Goal: Task Accomplishment & Management: Manage account settings

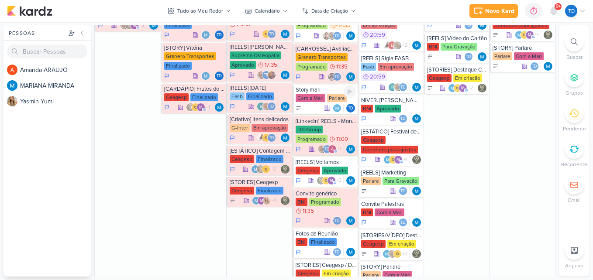
scroll to position [262, 0]
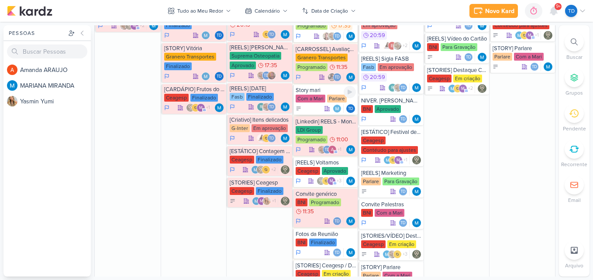
click at [334, 100] on div "Parlare" at bounding box center [337, 99] width 20 height 8
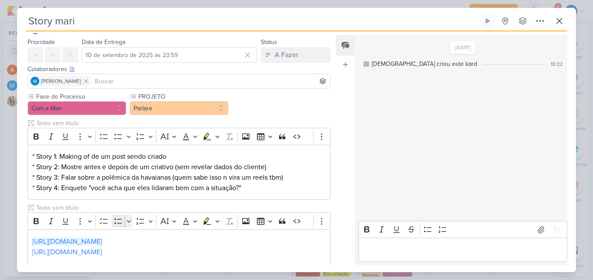
scroll to position [44, 0]
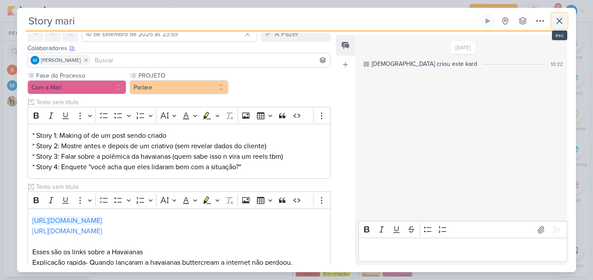
click at [556, 18] on icon at bounding box center [559, 21] width 10 height 10
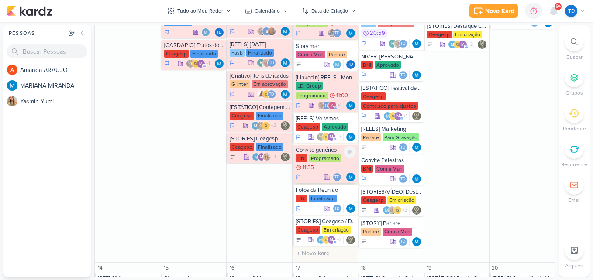
scroll to position [306, 0]
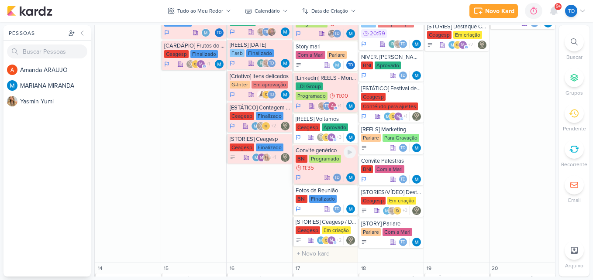
click at [327, 159] on div "Programado" at bounding box center [325, 159] width 32 height 8
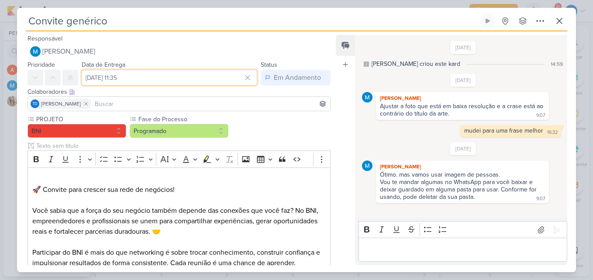
click at [173, 77] on input "[DATE] 11:35" at bounding box center [169, 78] width 175 height 16
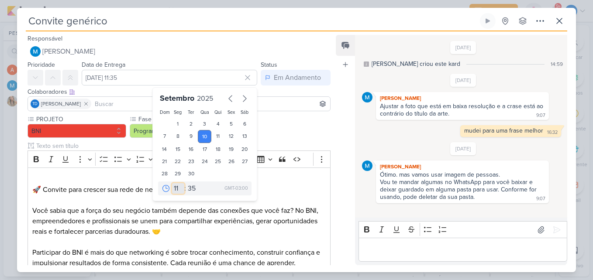
click at [172, 186] on select "00 01 02 03 04 05 06 07 08 09 10 11 12 13 14 15 16 17 18 19 20 21 22 23" at bounding box center [178, 188] width 12 height 10
select select "15"
click at [172, 183] on select "00 01 02 03 04 05 06 07 08 09 10 11 12 13 14 15 16 17 18 19 20 21 22 23" at bounding box center [178, 188] width 12 height 10
type input "10 de setembro de 2025 às 15:35"
click at [214, 79] on input "[DATE] 15:35" at bounding box center [169, 78] width 175 height 16
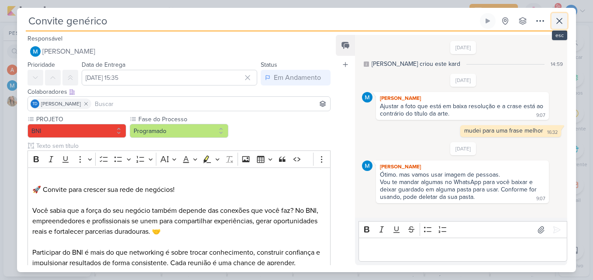
click at [556, 22] on icon at bounding box center [559, 21] width 10 height 10
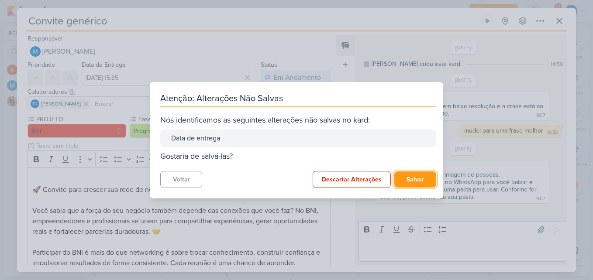
click at [424, 178] on button "Salvar" at bounding box center [415, 180] width 42 height 16
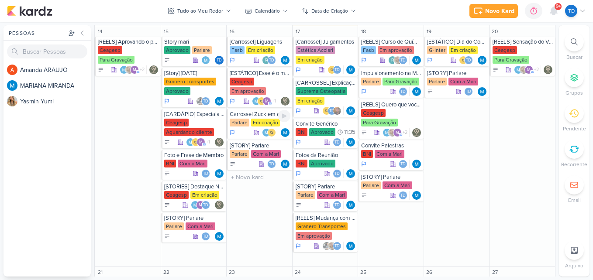
scroll to position [524, 0]
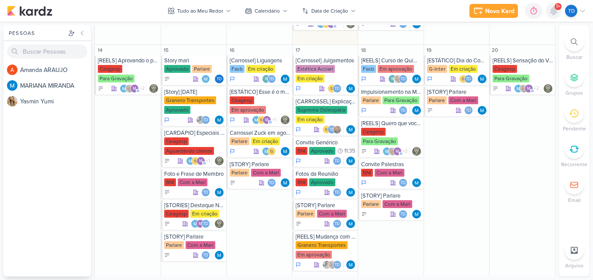
click at [557, 14] on icon at bounding box center [553, 11] width 10 height 10
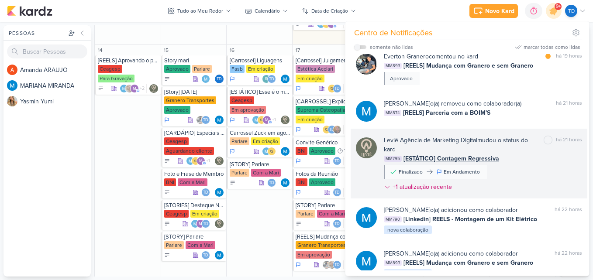
scroll to position [0, 0]
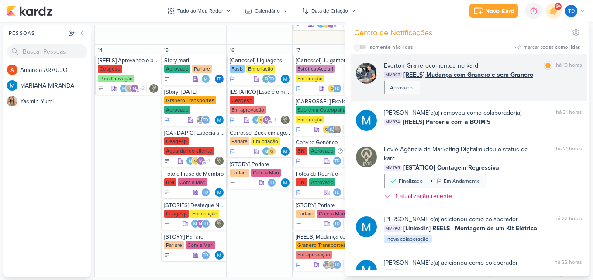
click at [501, 96] on div "Everton Granero comentou no kard marcar como lida há 19 horas MM893 [REELS] Mud…" at bounding box center [469, 77] width 237 height 47
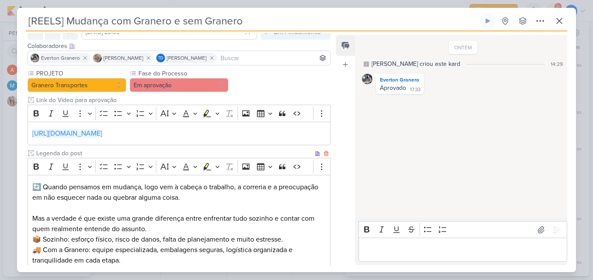
scroll to position [44, 0]
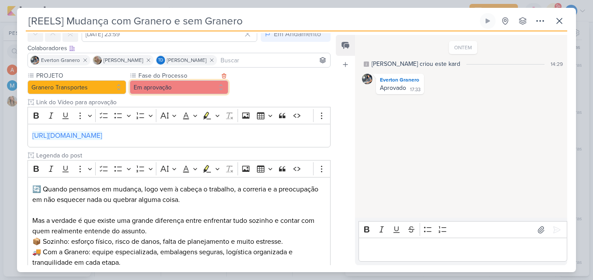
click at [200, 87] on button "Em aprovação" at bounding box center [179, 87] width 99 height 14
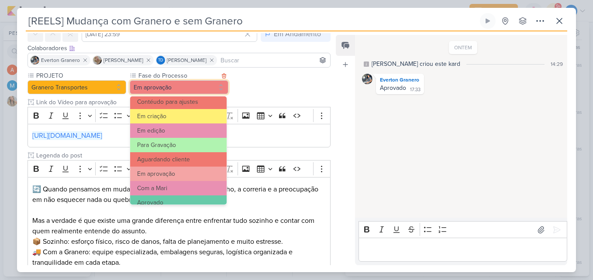
scroll to position [84, 0]
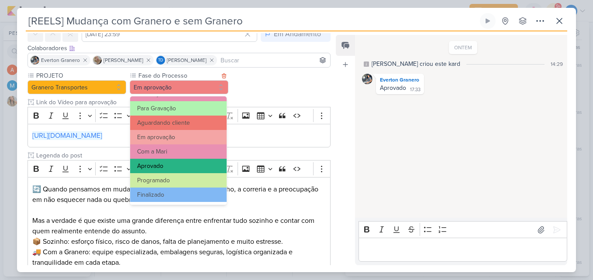
click at [189, 169] on button "Aprovado" at bounding box center [178, 166] width 96 height 14
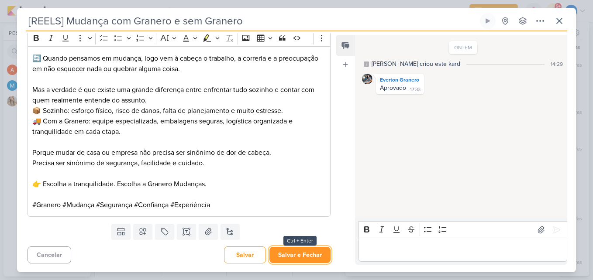
click at [306, 253] on button "Salvar e Fechar" at bounding box center [299, 255] width 61 height 16
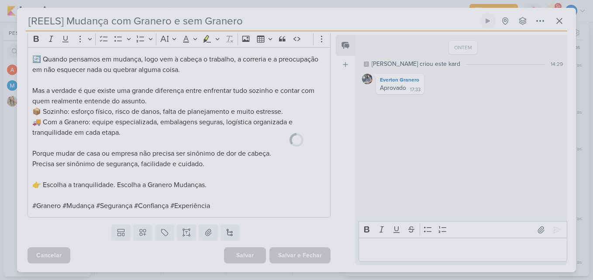
scroll to position [174, 0]
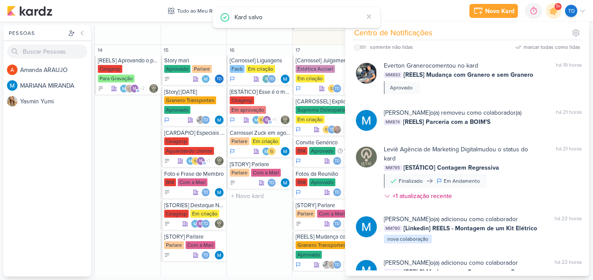
click at [287, 47] on div "16" at bounding box center [259, 50] width 65 height 10
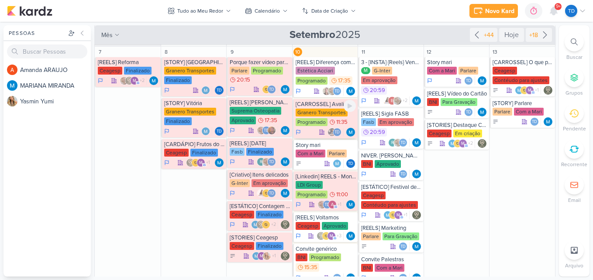
scroll to position [264, 0]
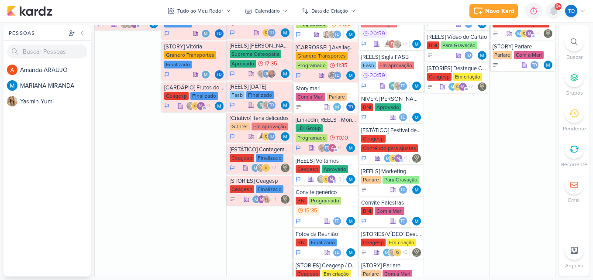
click at [561, 13] on div at bounding box center [554, 11] width 16 height 16
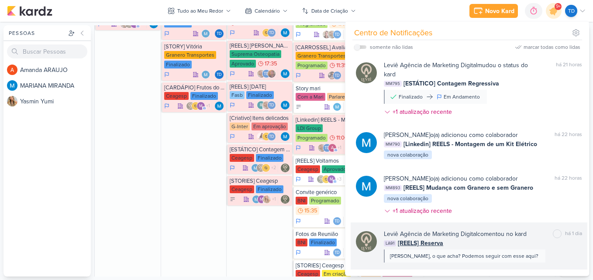
scroll to position [175, 0]
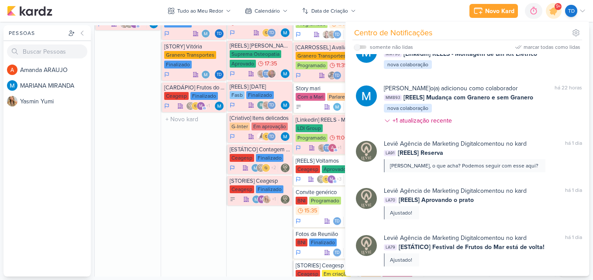
click at [172, 143] on div "8 [STORY] São Luís Granero Transportes Finalizado Td" at bounding box center [194, 147] width 66 height 315
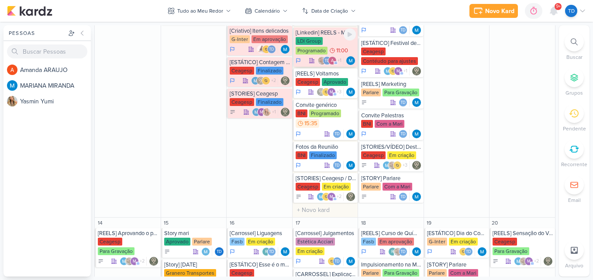
scroll to position [264, 0]
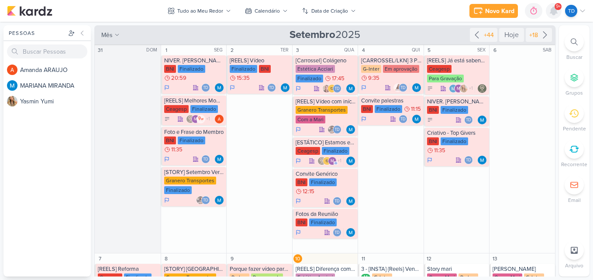
click at [551, 10] on icon at bounding box center [553, 11] width 7 height 8
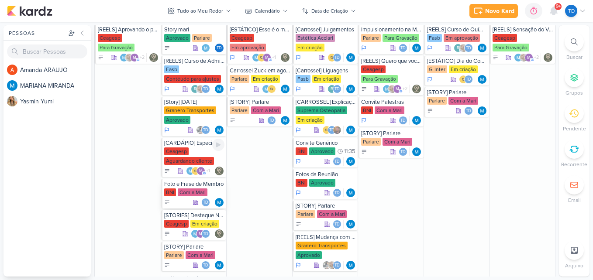
scroll to position [568, 0]
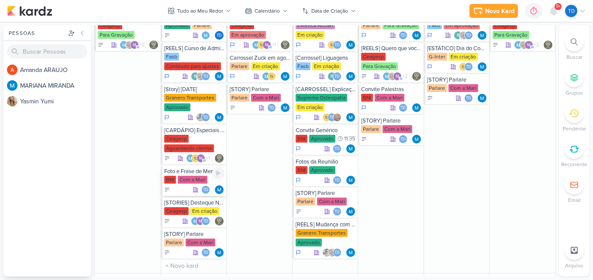
click at [189, 177] on div "Com a Mari" at bounding box center [193, 180] width 30 height 8
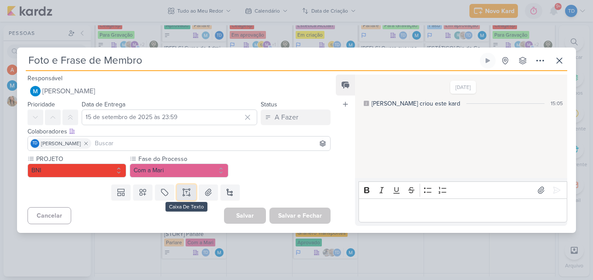
click at [185, 191] on icon at bounding box center [186, 192] width 9 height 9
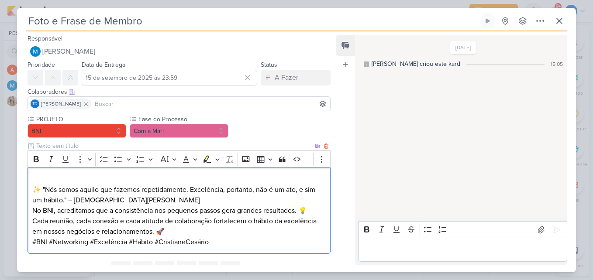
click at [31, 188] on div "✨ "Nós somos aquilo que fazemos repetidamente. Excelência, portanto, não é um a…" at bounding box center [179, 211] width 303 height 87
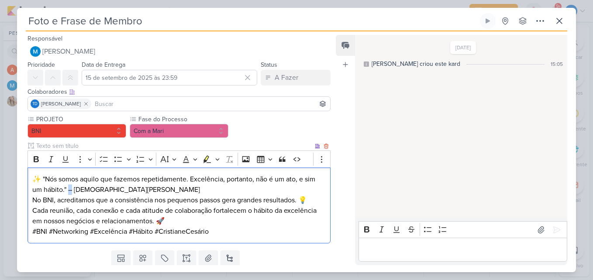
click at [68, 189] on p "✨ "Nós somos aquilo que fazemos repetidamente. Excelência, portanto, não é um a…" at bounding box center [178, 184] width 293 height 21
click at [141, 195] on p "✨ "Nós somos aquilo que fazemos repetidamente. Excelência, portanto, não é um a…" at bounding box center [178, 184] width 293 height 21
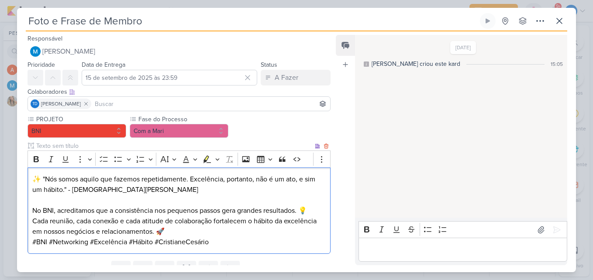
click at [193, 230] on p "No BNI, acreditamos que a consistência nos pequenos passos gera grandes resulta…" at bounding box center [178, 221] width 293 height 31
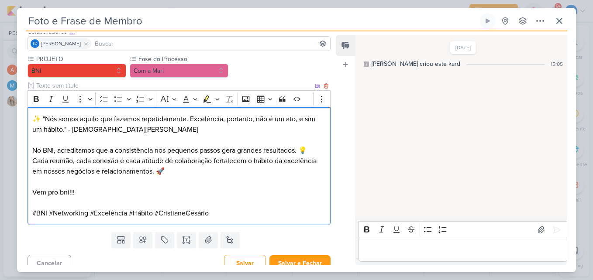
scroll to position [69, 0]
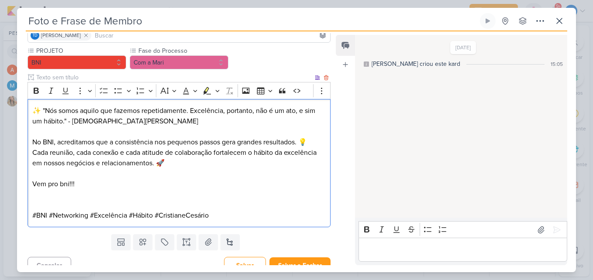
drag, startPoint x: 77, startPoint y: 183, endPoint x: 60, endPoint y: 185, distance: 17.1
click at [60, 185] on p "Vem pro bni!!!" at bounding box center [178, 184] width 293 height 10
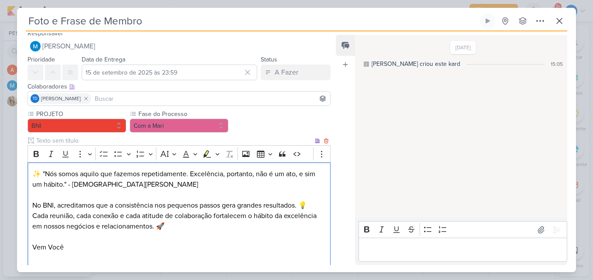
scroll to position [0, 0]
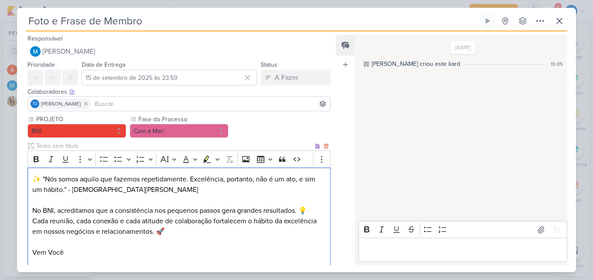
click at [52, 251] on p "Vem Você" at bounding box center [178, 253] width 293 height 10
click at [66, 255] on p "Vem você" at bounding box center [178, 253] width 293 height 10
click at [80, 255] on p "Vem você tambem pro BNI!!!" at bounding box center [178, 253] width 293 height 10
click at [85, 256] on p "Vem você tambem pro BNI!!!" at bounding box center [178, 253] width 293 height 10
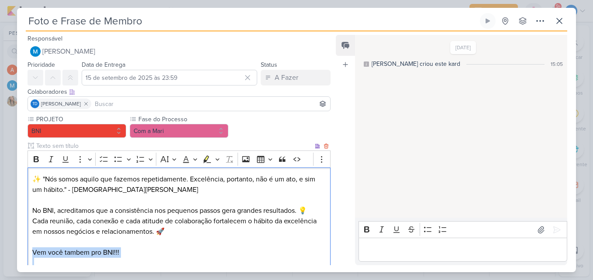
click at [85, 256] on p "Vem você tambem pro BNI!!!" at bounding box center [178, 253] width 293 height 10
click at [87, 255] on p "Vem você tambem pro BNI!!!" at bounding box center [178, 253] width 293 height 10
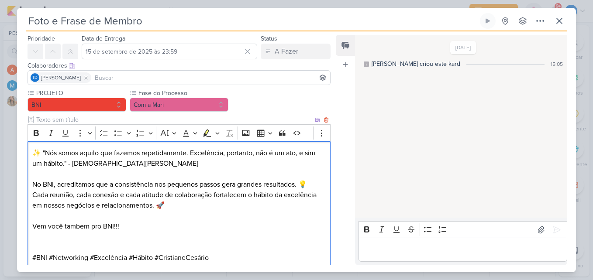
scroll to position [79, 0]
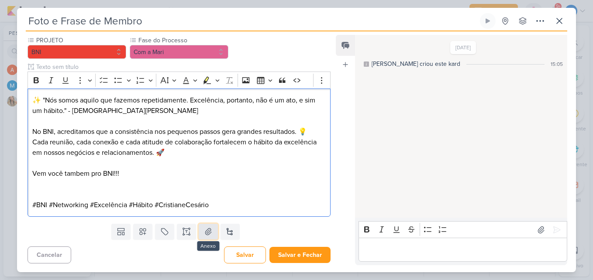
click at [207, 233] on icon at bounding box center [208, 232] width 6 height 7
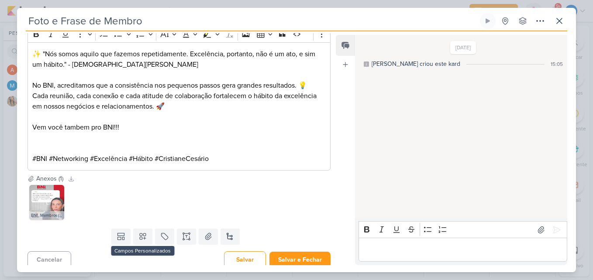
scroll to position [130, 0]
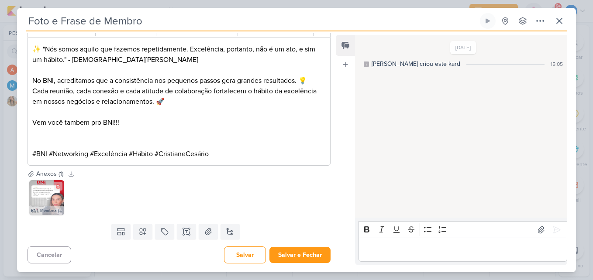
click at [43, 200] on img at bounding box center [46, 197] width 35 height 35
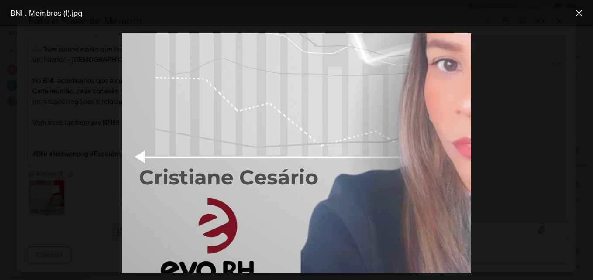
scroll to position [306, 0]
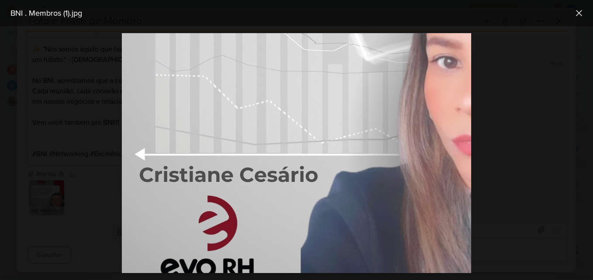
click at [96, 194] on div at bounding box center [296, 153] width 593 height 254
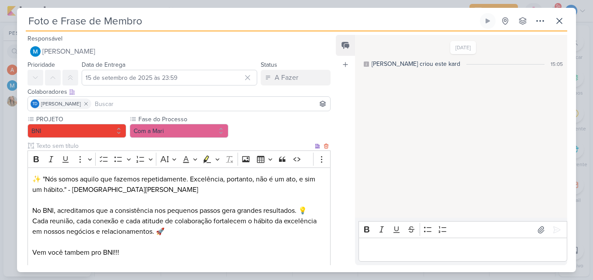
scroll to position [130, 0]
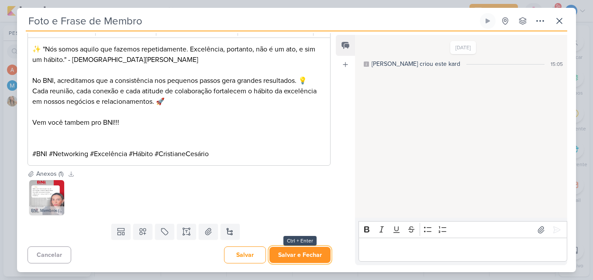
click at [293, 251] on button "Salvar e Fechar" at bounding box center [299, 255] width 61 height 16
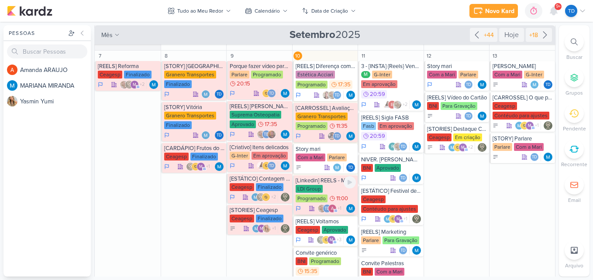
scroll to position [218, 0]
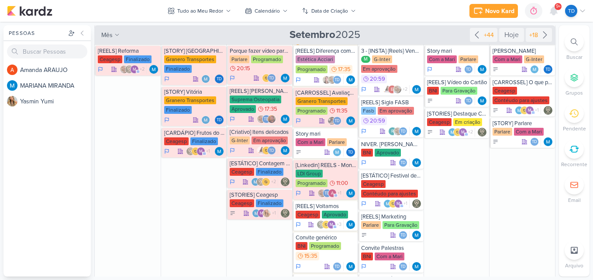
click at [559, 5] on span "9+" at bounding box center [558, 6] width 5 height 7
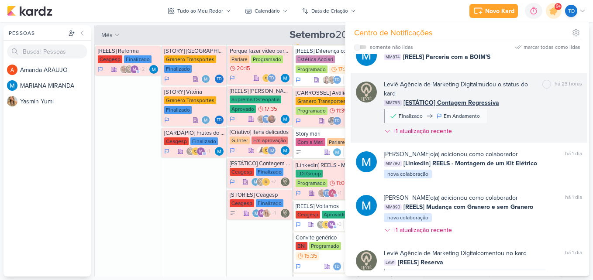
scroll to position [0, 0]
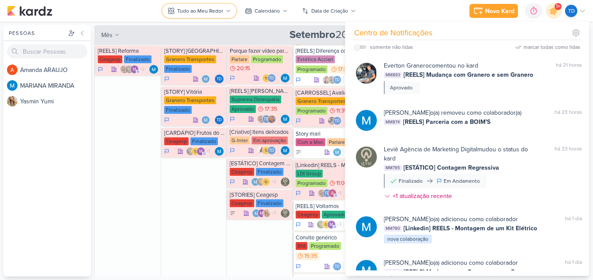
click at [227, 15] on button "Tudo ao Meu Redor" at bounding box center [199, 11] width 74 height 14
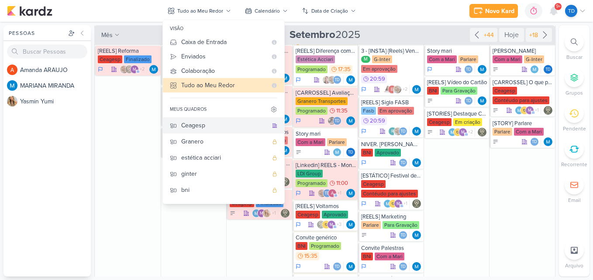
click at [219, 121] on div "Ceagesp" at bounding box center [224, 125] width 86 height 9
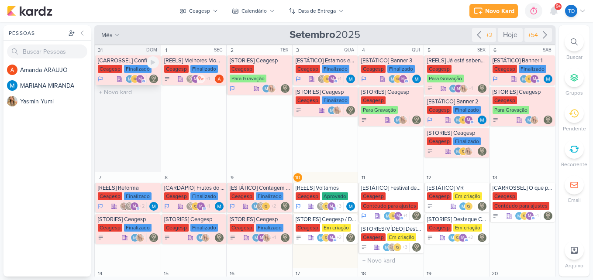
click at [133, 64] on div "[CARROSSEL] Confira os momentos especiais do nosso Festival de Sopas" at bounding box center [128, 60] width 61 height 7
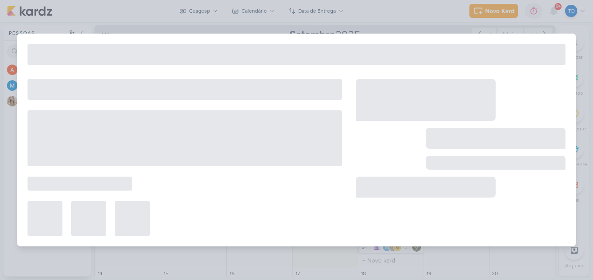
type input "[CARROSSEL] Confira os momentos especiais do nosso Festival de Sopas"
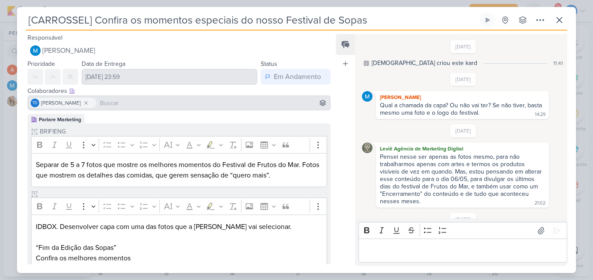
scroll to position [406, 0]
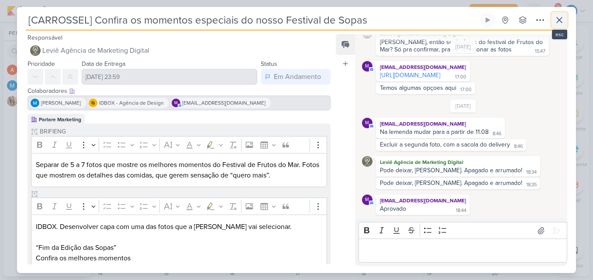
click at [559, 18] on icon at bounding box center [559, 20] width 10 height 10
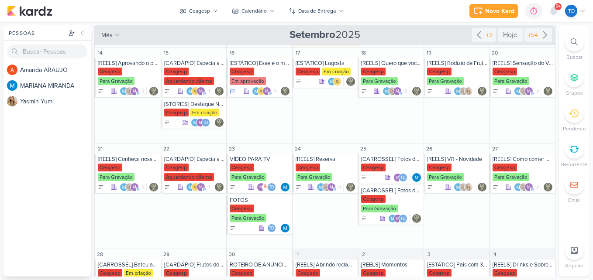
scroll to position [258, 0]
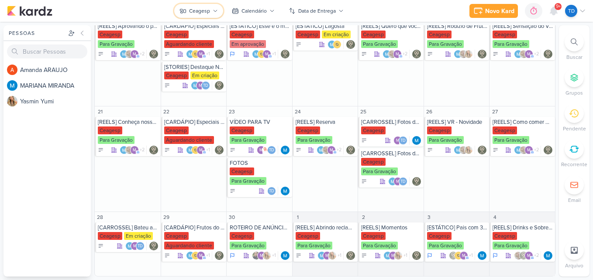
click at [206, 17] on button "Ceagesp" at bounding box center [198, 11] width 49 height 14
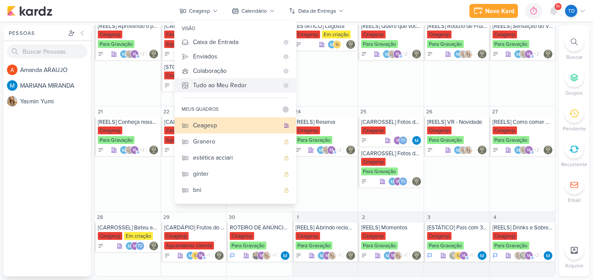
click at [209, 87] on div "Tudo ao Meu Redor" at bounding box center [236, 85] width 86 height 9
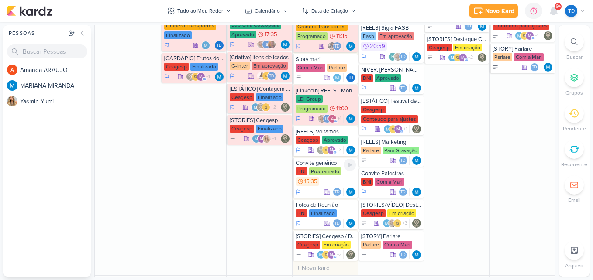
scroll to position [262, 0]
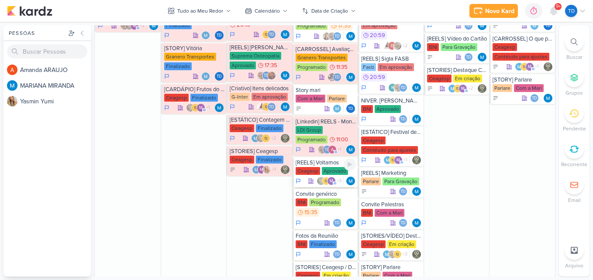
click at [329, 175] on div "Aprovado" at bounding box center [335, 171] width 26 height 8
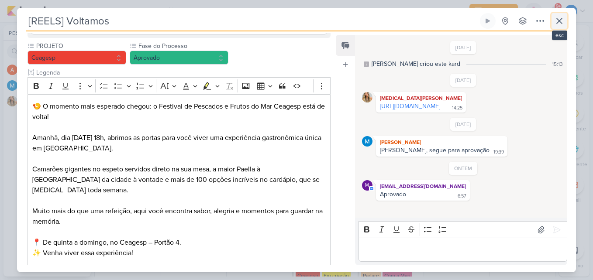
click at [563, 22] on icon at bounding box center [559, 21] width 10 height 10
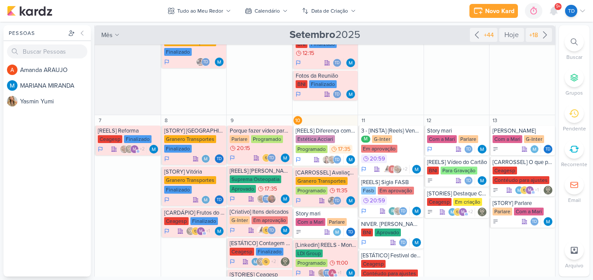
scroll to position [131, 0]
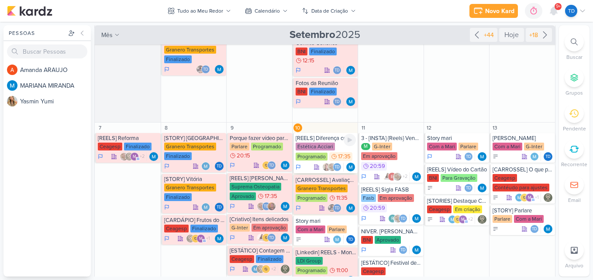
click at [317, 144] on div "Estética Acciari" at bounding box center [315, 147] width 39 height 8
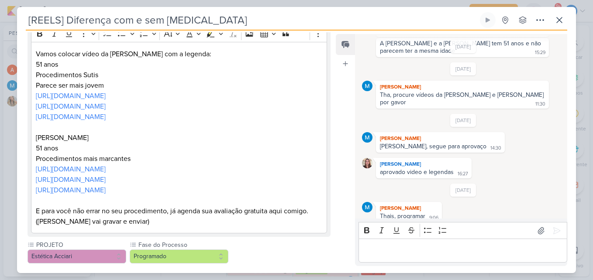
scroll to position [0, 0]
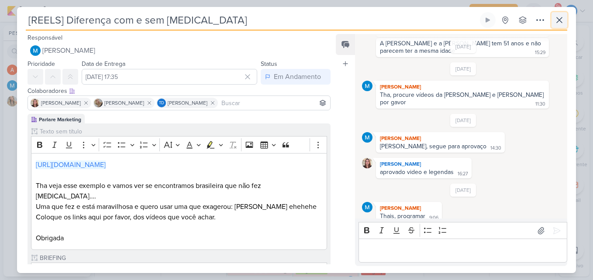
click at [556, 23] on icon at bounding box center [559, 20] width 10 height 10
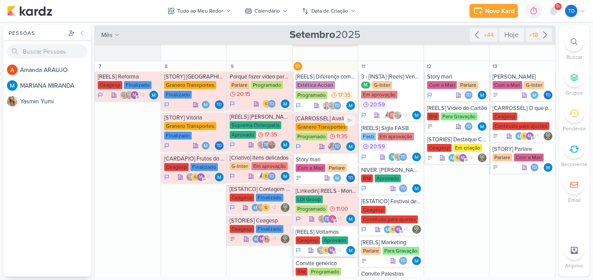
scroll to position [262, 0]
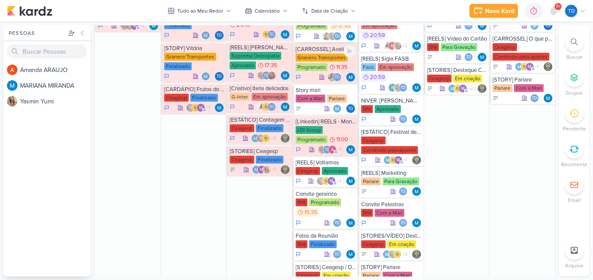
click at [316, 40] on div "Td" at bounding box center [333, 36] width 41 height 9
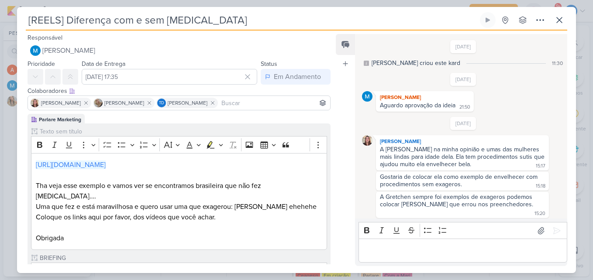
scroll to position [181, 0]
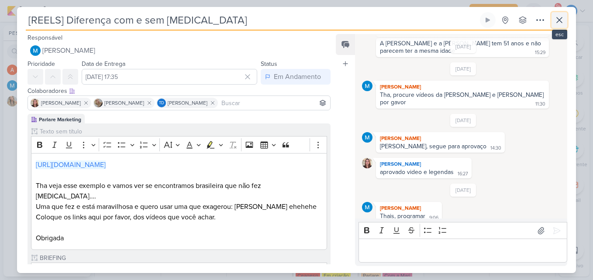
click at [564, 16] on icon at bounding box center [559, 20] width 10 height 10
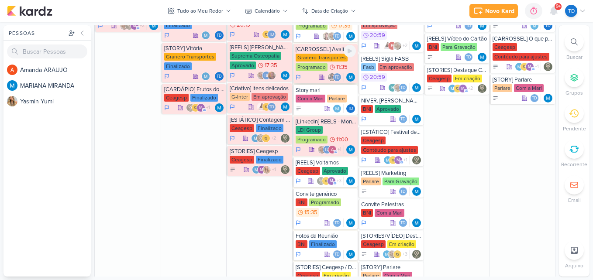
click at [329, 58] on div "Granero Transportes" at bounding box center [322, 58] width 52 height 8
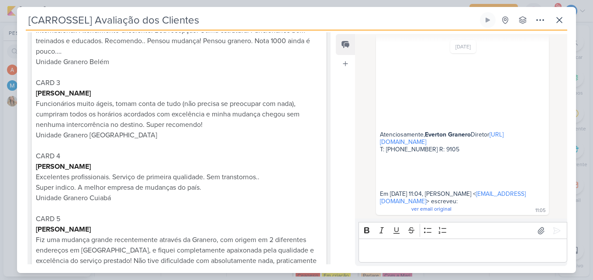
scroll to position [437, 0]
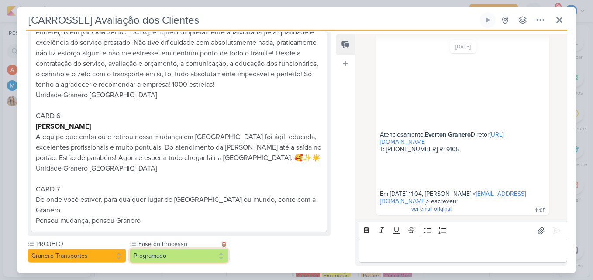
click at [184, 249] on button "Programado" at bounding box center [179, 256] width 99 height 14
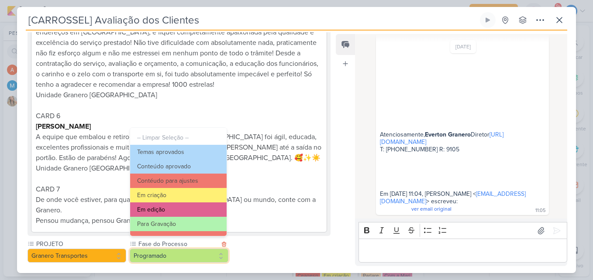
scroll to position [84, 0]
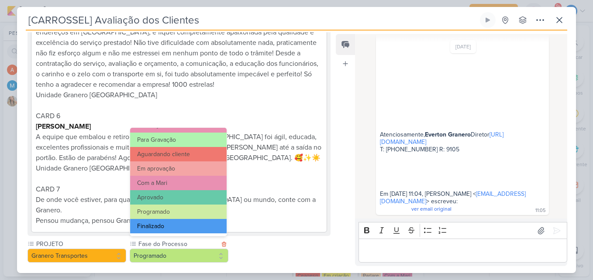
click at [187, 224] on button "Finalizado" at bounding box center [178, 226] width 96 height 14
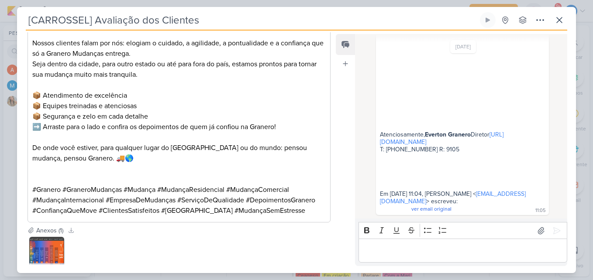
scroll to position [766, 0]
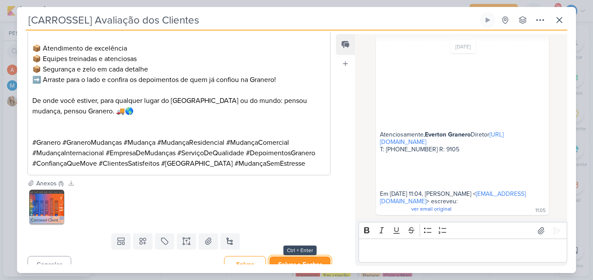
click at [307, 257] on button "Salvar e Fechar" at bounding box center [299, 265] width 61 height 16
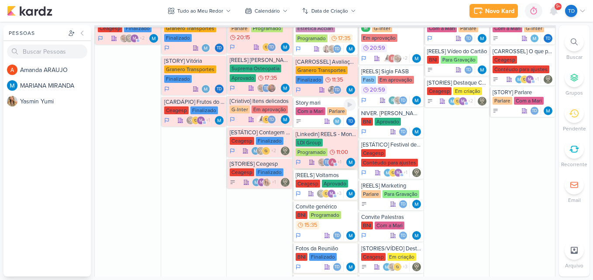
scroll to position [262, 0]
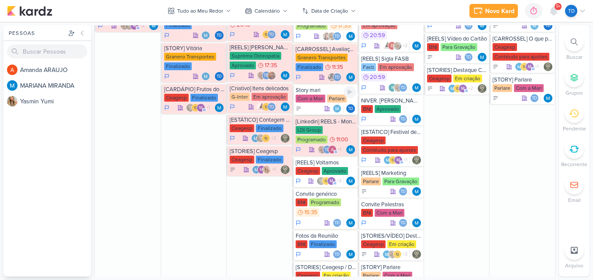
click at [324, 101] on div "Com a Mari Parlare" at bounding box center [326, 99] width 61 height 9
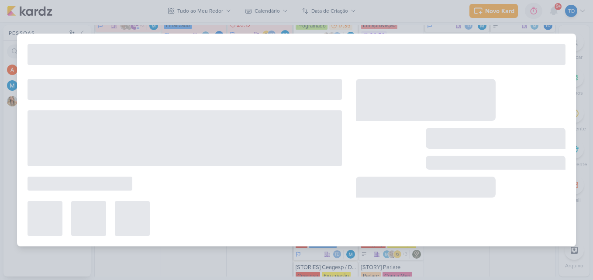
type input "Story mari"
type input "10 de setembro de 2025 às 23:59"
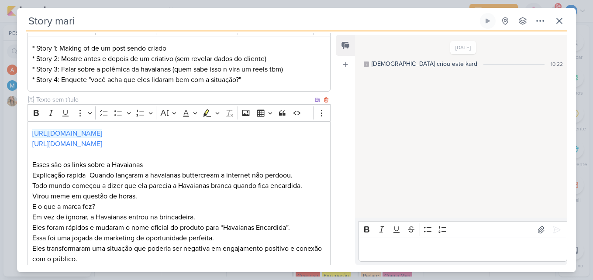
scroll to position [185, 0]
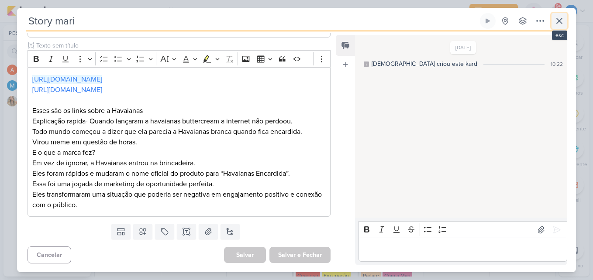
click at [559, 23] on icon at bounding box center [559, 21] width 10 height 10
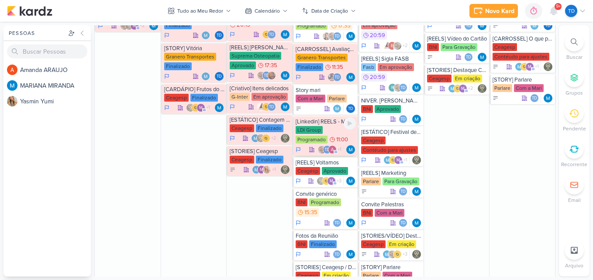
click at [326, 135] on div "LDI Group Programado 11:00" at bounding box center [326, 135] width 61 height 18
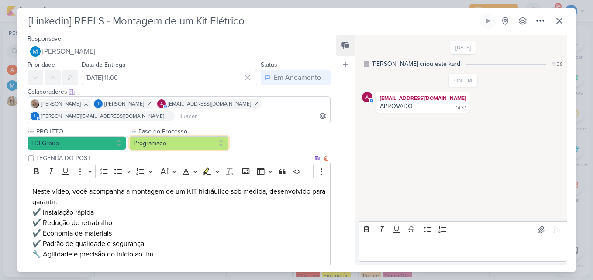
click at [205, 143] on button "Programado" at bounding box center [179, 143] width 99 height 14
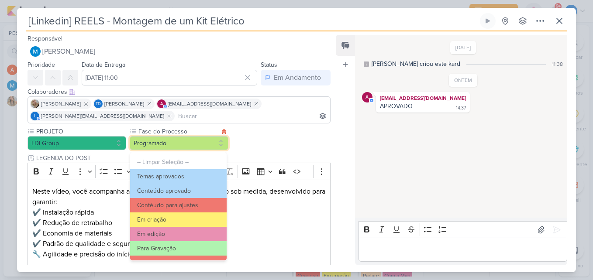
scroll to position [84, 0]
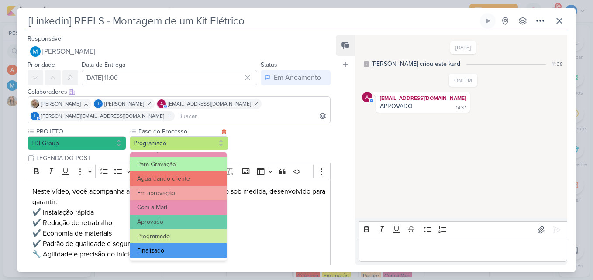
click at [192, 247] on button "Finalizado" at bounding box center [178, 251] width 96 height 14
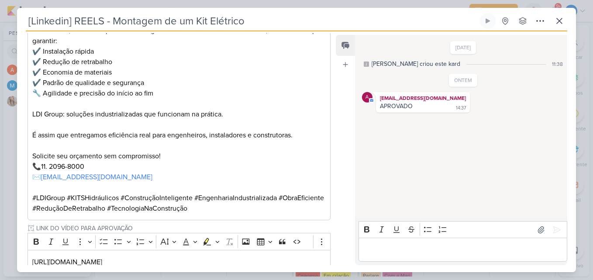
scroll to position [218, 0]
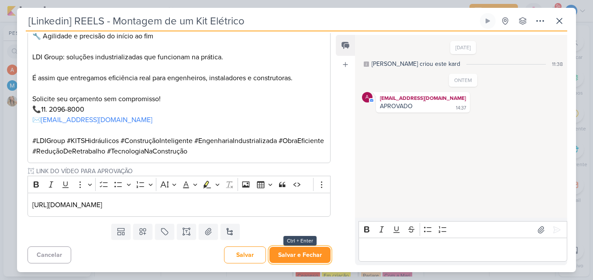
click at [305, 253] on button "Salvar e Fechar" at bounding box center [299, 255] width 61 height 16
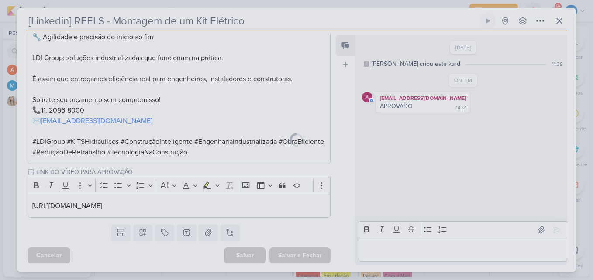
scroll to position [217, 0]
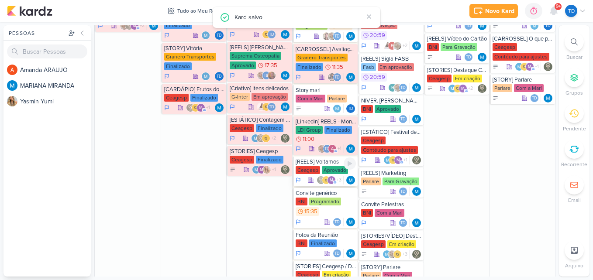
click at [322, 170] on div "Aprovado" at bounding box center [335, 170] width 26 height 8
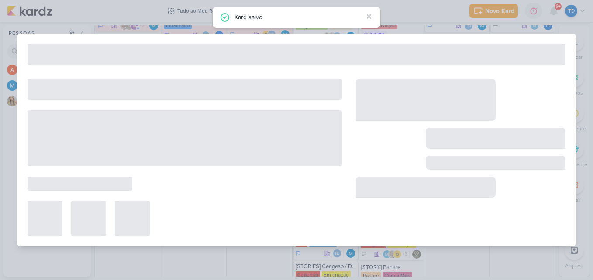
type input "[REELS] Voltamos"
type input "10 de setembro de 2025 às 23:59"
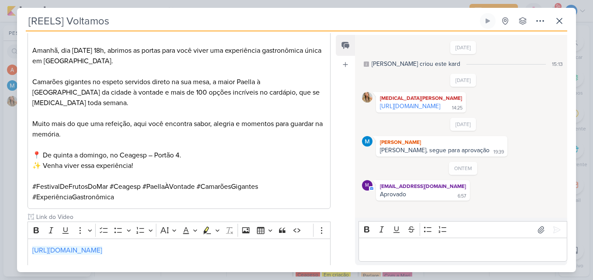
scroll to position [306, 0]
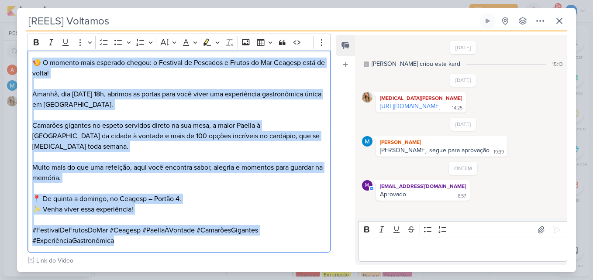
drag, startPoint x: 29, startPoint y: 47, endPoint x: 258, endPoint y: 224, distance: 289.8
click at [258, 224] on div "🍤 O momento mais esperado chegou: o Festival de Pescados e Frutos do Mar Ceages…" at bounding box center [179, 152] width 303 height 202
copy div "🍤 O momento mais esperado chegou: o Festival de Pescados e Frutos do Mar Ceages…"
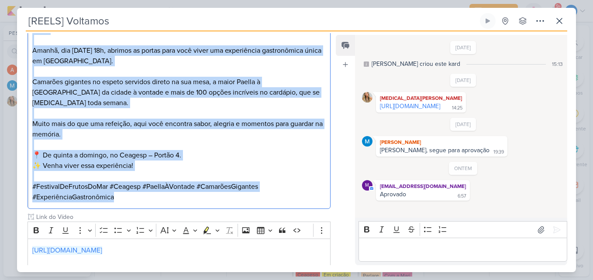
scroll to position [403, 0]
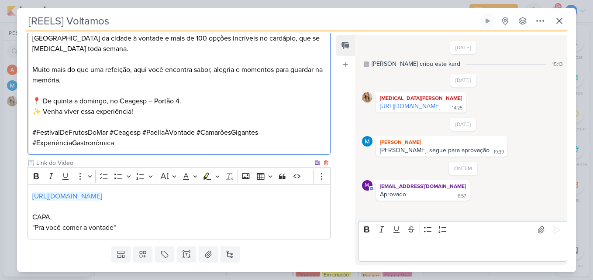
click at [296, 191] on p "https://drive.google.com/drive/folders/1n1yUY2xZEYtTSD7XBEP_62Ze-SP4eB0e CAPA." at bounding box center [178, 206] width 293 height 31
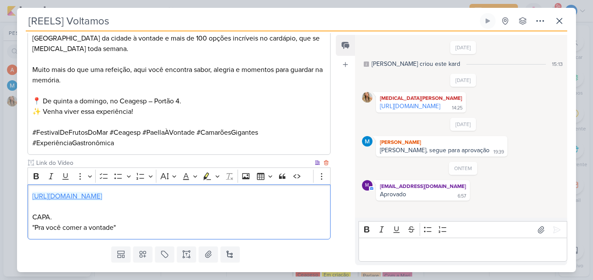
click at [102, 192] on link "https://drive.google.com/drive/folders/1n1yUY2xZEYtTSD7XBEP_62Ze-SP4eB0e" at bounding box center [67, 196] width 70 height 9
click at [412, 249] on p "Editor editing area: main" at bounding box center [463, 250] width 200 height 10
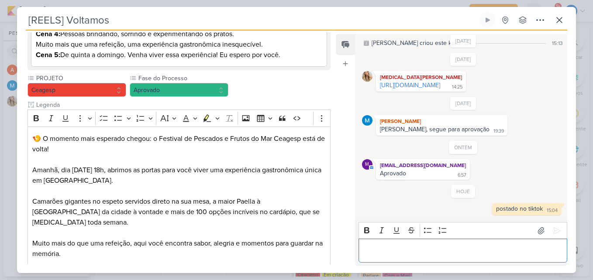
scroll to position [0, 0]
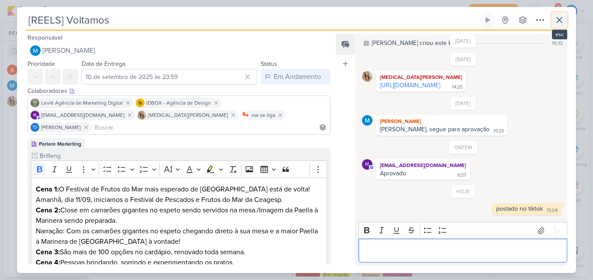
click at [563, 25] on button at bounding box center [559, 20] width 16 height 16
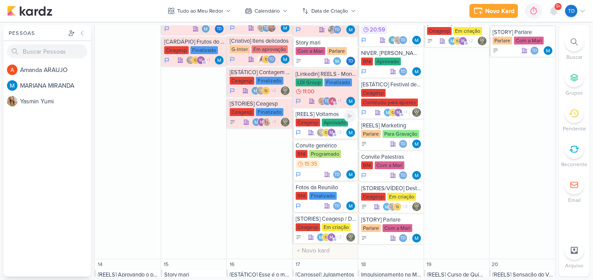
scroll to position [393, 0]
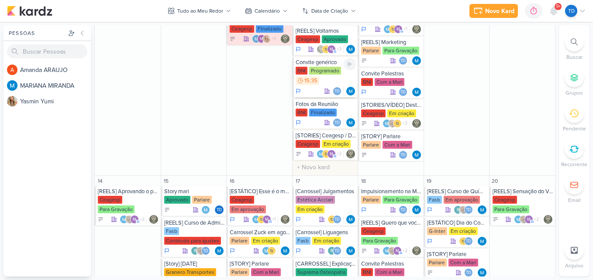
click at [335, 80] on div "BNI Programado 15:35" at bounding box center [326, 76] width 61 height 19
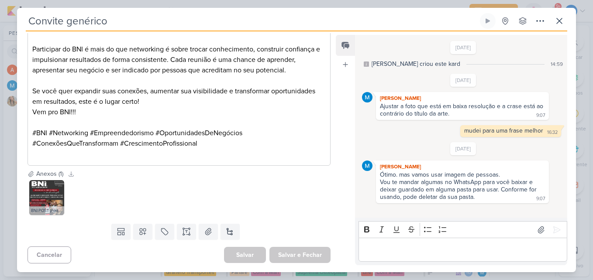
scroll to position [0, 0]
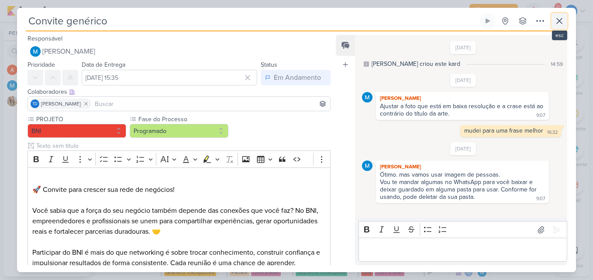
click at [558, 22] on icon at bounding box center [559, 20] width 5 height 5
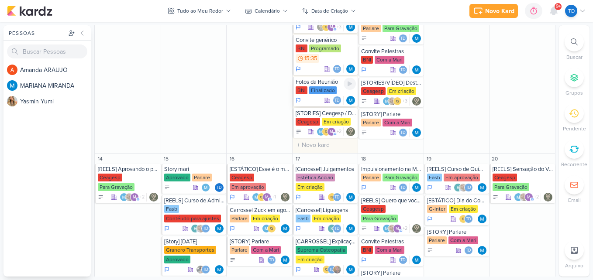
scroll to position [437, 0]
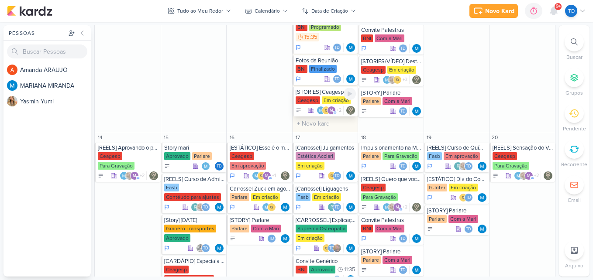
click at [323, 100] on div "Em criação" at bounding box center [336, 100] width 29 height 8
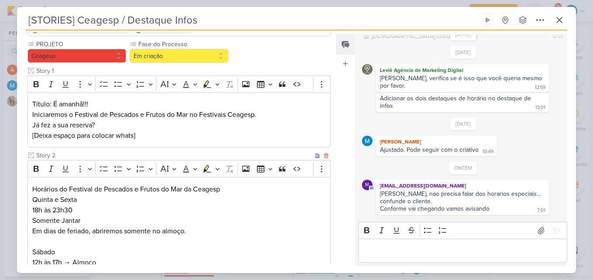
scroll to position [0, 0]
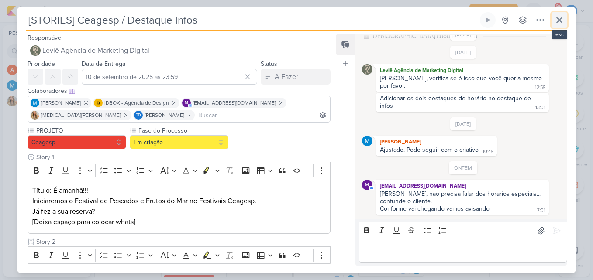
click at [563, 22] on icon at bounding box center [559, 20] width 10 height 10
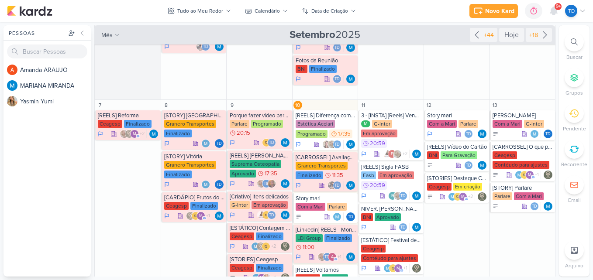
scroll to position [175, 0]
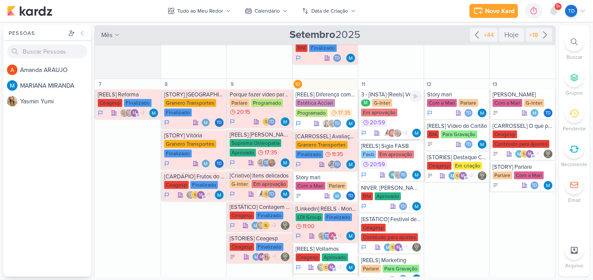
click at [402, 112] on div "M G-Inter Em aprovação 20:59" at bounding box center [391, 113] width 61 height 29
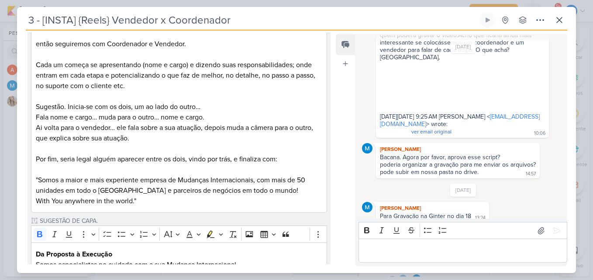
scroll to position [123, 0]
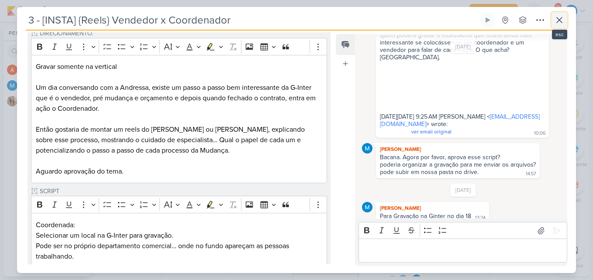
click at [557, 14] on button at bounding box center [559, 20] width 16 height 16
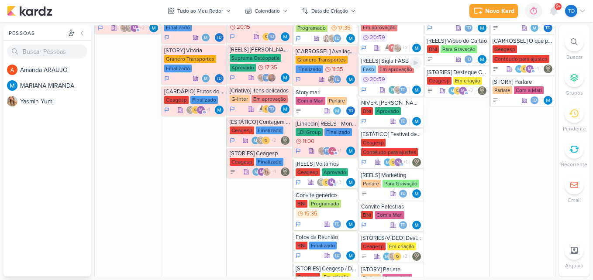
scroll to position [262, 0]
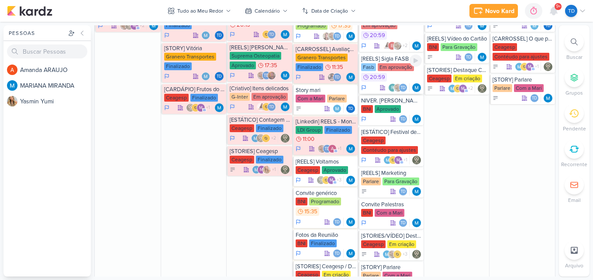
click at [397, 75] on div "Fasb Em aprovação 20:59" at bounding box center [391, 72] width 61 height 19
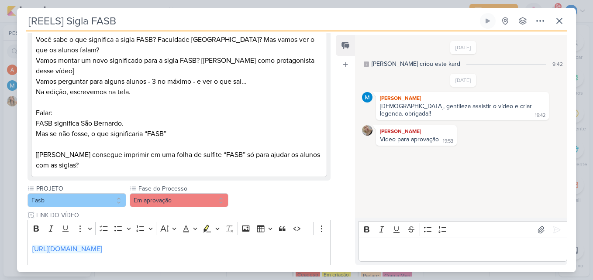
scroll to position [370, 0]
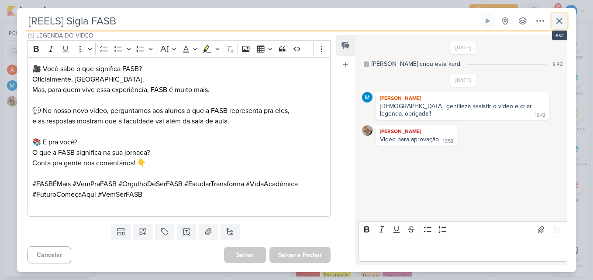
click at [557, 19] on icon at bounding box center [559, 20] width 5 height 5
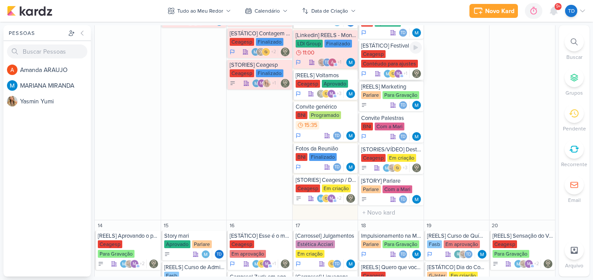
scroll to position [349, 0]
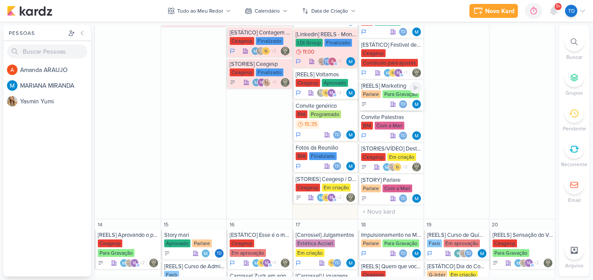
click at [397, 93] on div "Para Gravação" at bounding box center [400, 94] width 37 height 8
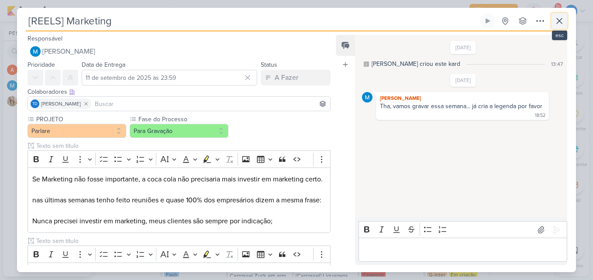
click at [556, 16] on icon at bounding box center [559, 21] width 10 height 10
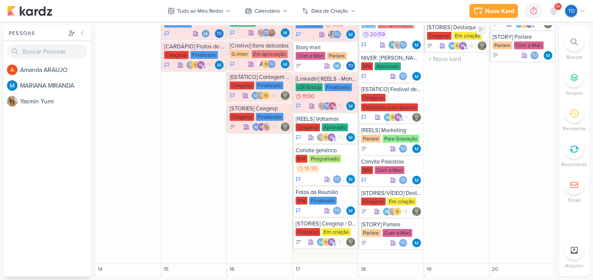
scroll to position [306, 0]
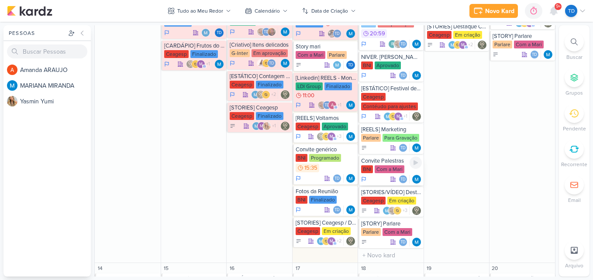
click at [393, 169] on div "Com a Mari" at bounding box center [390, 169] width 30 height 8
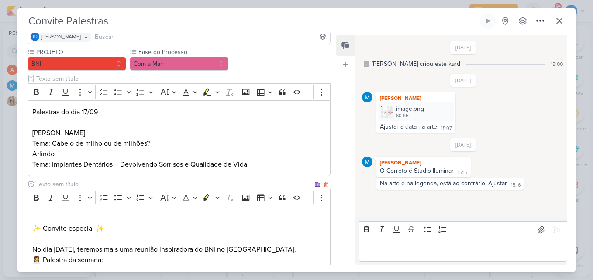
scroll to position [0, 0]
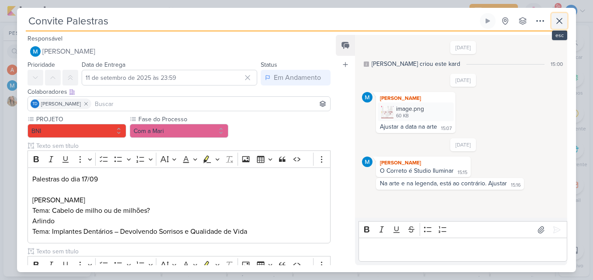
click at [558, 24] on icon at bounding box center [559, 21] width 10 height 10
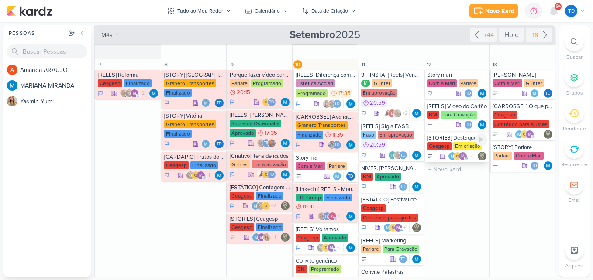
scroll to position [175, 0]
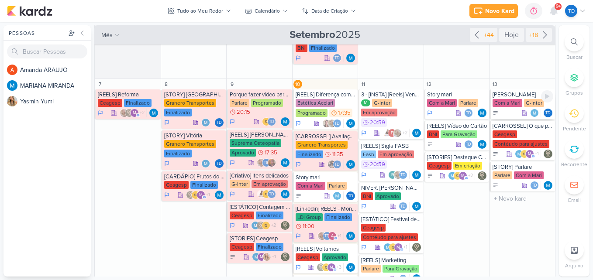
click at [505, 102] on div "Com a Mari" at bounding box center [507, 103] width 30 height 8
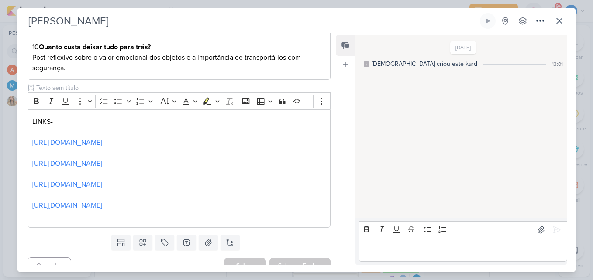
scroll to position [447, 0]
click at [564, 21] on button at bounding box center [559, 21] width 16 height 16
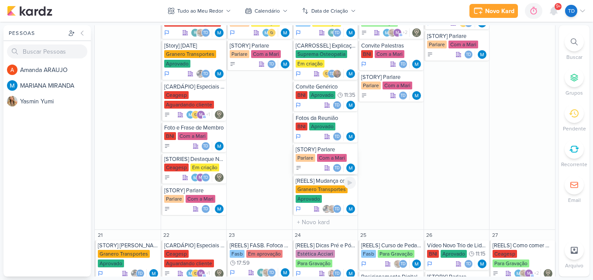
scroll to position [568, 0]
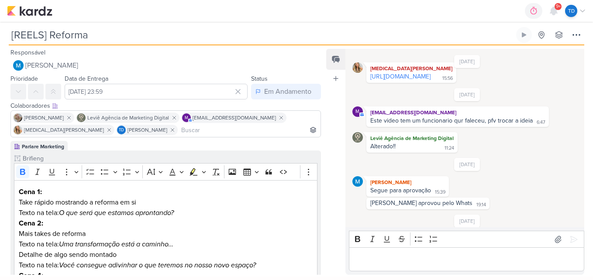
scroll to position [28, 0]
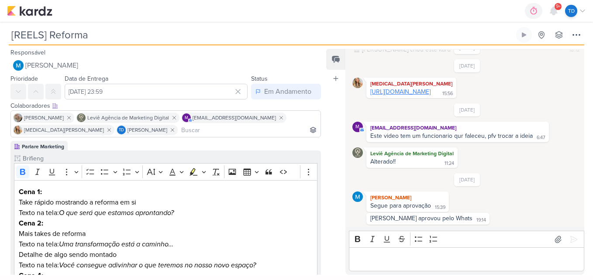
click at [430, 91] on link "https://drive.google.com/drive/folders/1KZygSRyl4eXsj2zSZN0cIy_Au_3zgcfK" at bounding box center [400, 91] width 60 height 7
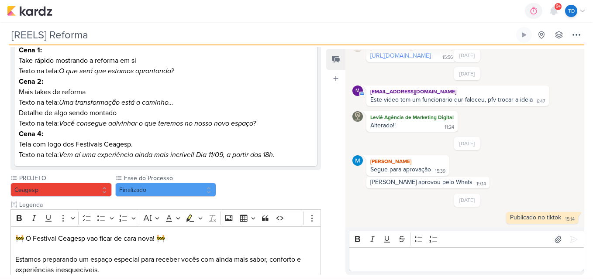
scroll to position [127, 0]
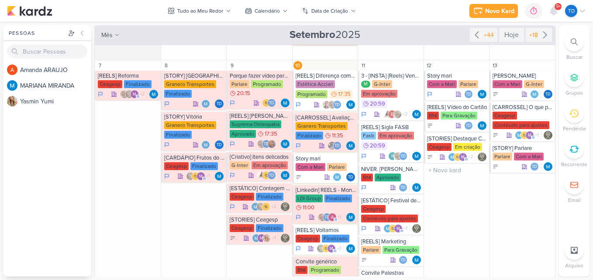
scroll to position [175, 0]
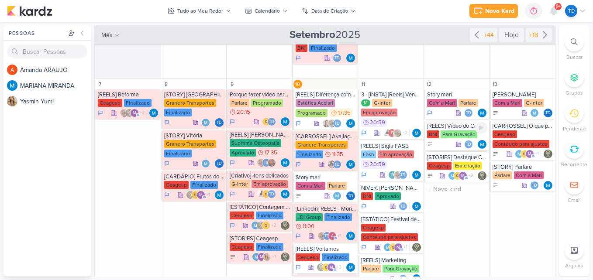
click at [457, 138] on div "Para Gravação" at bounding box center [458, 135] width 37 height 8
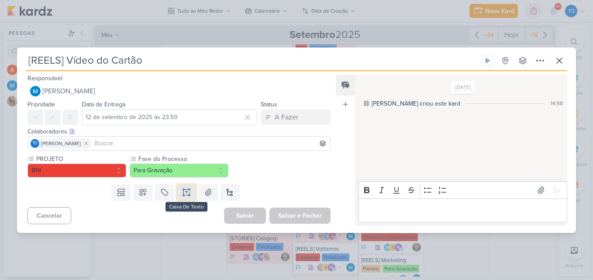
click at [182, 194] on icon at bounding box center [186, 192] width 9 height 9
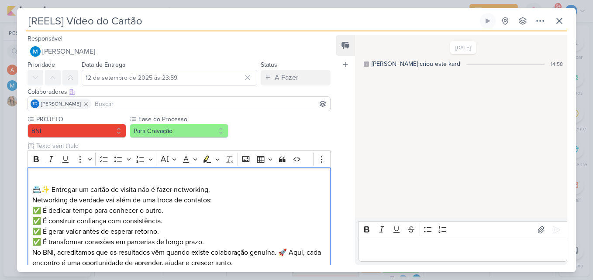
drag, startPoint x: 225, startPoint y: 125, endPoint x: 175, endPoint y: 189, distance: 81.1
click at [194, 168] on div "📇✨ Entregar um cartão de visita não é fazer networking. Networking de verdade v…" at bounding box center [179, 253] width 303 height 171
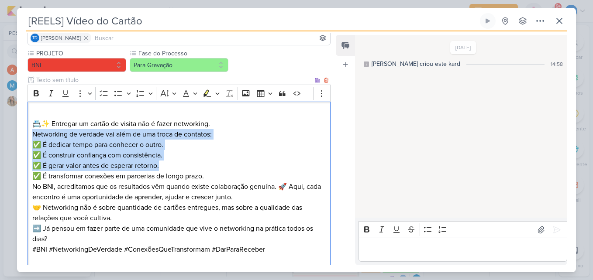
click at [194, 139] on p "Networking de verdade vai além de uma troca de contatos: ✅ É dedicar tempo para…" at bounding box center [178, 155] width 293 height 52
click at [218, 127] on p "📇✨ Entregar um cartão de visita não é fazer networking." at bounding box center [178, 118] width 293 height 21
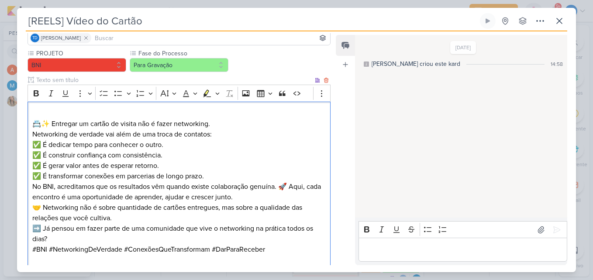
click at [180, 205] on p "🤝 Networking não é sobre quantidade de cartões entregues, mas sobre a qualidade…" at bounding box center [178, 213] width 293 height 21
click at [218, 134] on p "Networking de verdade vai além de uma troca de contatos: ✅ É dedicar tempo para…" at bounding box center [178, 155] width 293 height 52
click at [217, 123] on p "📇✨ Entregar um cartão de visita não é fazer networking." at bounding box center [178, 118] width 293 height 21
click at [217, 178] on p "Networking de verdade vai além de uma troca de contatos: ✅ É dedicar tempo para…" at bounding box center [178, 155] width 293 height 52
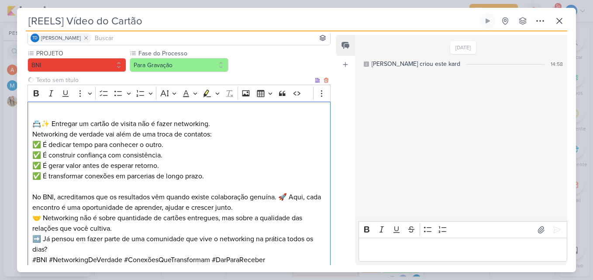
scroll to position [110, 0]
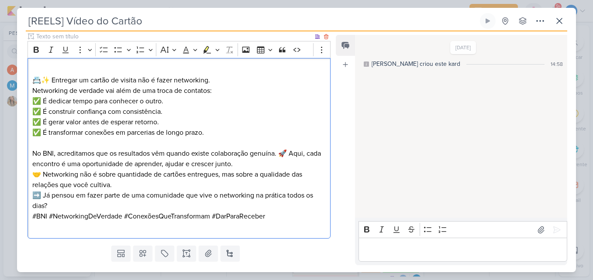
click at [269, 165] on p "No BNI, acreditamos que os resultados vêm quando existe colaboração genuína. 🚀 …" at bounding box center [178, 158] width 293 height 21
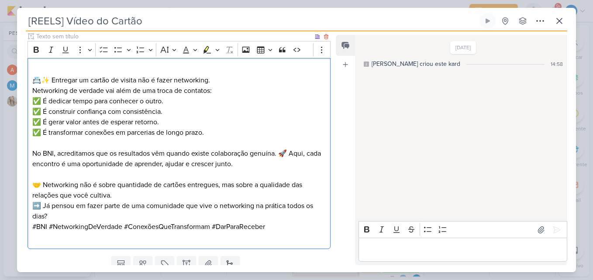
click at [130, 199] on p "🤝 Networking não é sobre quantidade de cartões entregues, mas sobre a qualidade…" at bounding box center [178, 190] width 293 height 21
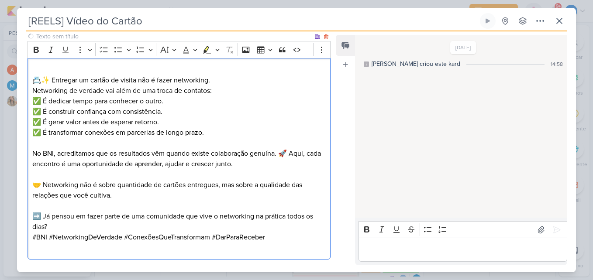
click at [121, 229] on p "➡️ Já pensou em fazer parte de uma comunidade que vive o networking na prática …" at bounding box center [178, 221] width 293 height 21
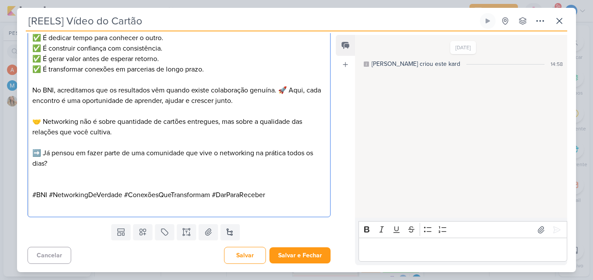
scroll to position [173, 0]
click at [205, 235] on icon at bounding box center [208, 231] width 9 height 9
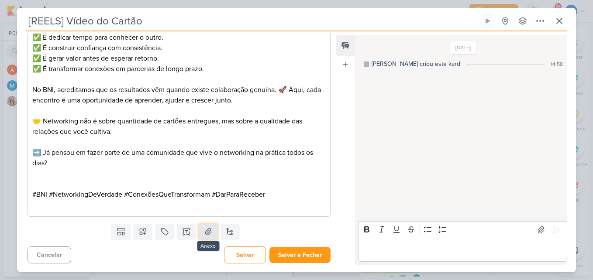
click at [208, 237] on button at bounding box center [208, 232] width 19 height 16
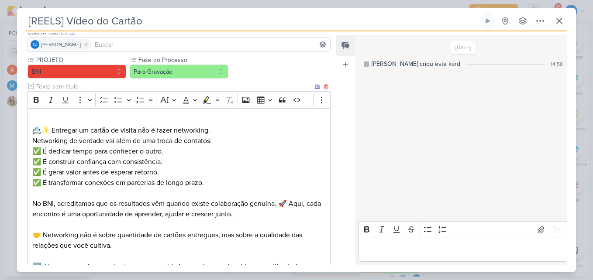
scroll to position [0, 0]
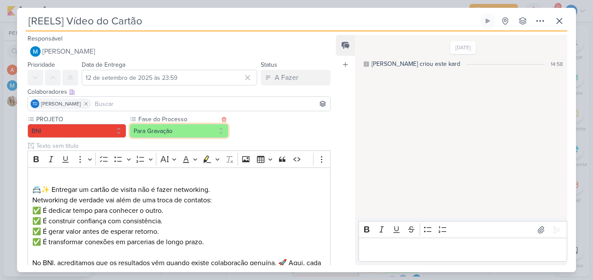
click at [206, 128] on button "Para Gravação" at bounding box center [179, 131] width 99 height 14
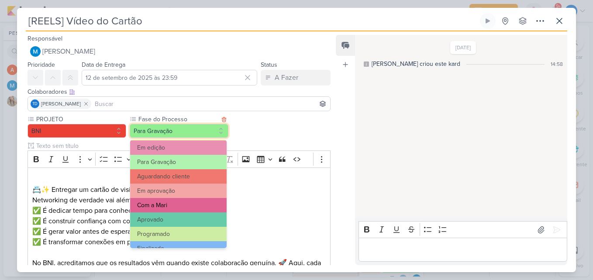
scroll to position [84, 0]
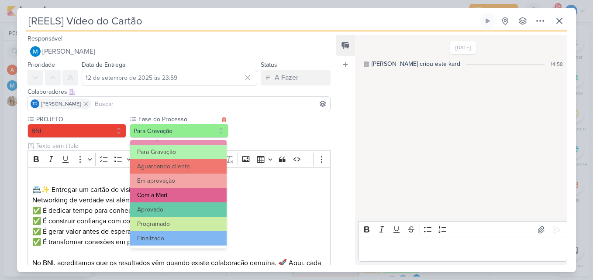
click at [183, 195] on button "Com a Mari" at bounding box center [178, 195] width 96 height 14
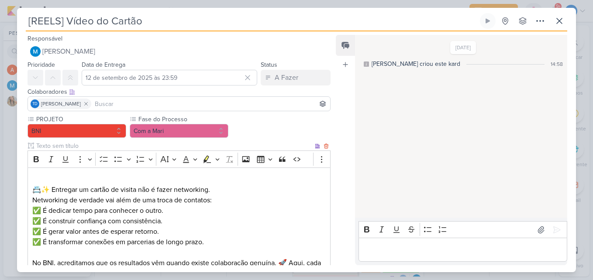
scroll to position [224, 0]
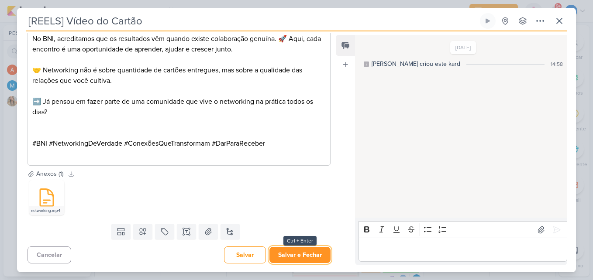
click at [293, 253] on button "Salvar e Fechar" at bounding box center [299, 255] width 61 height 16
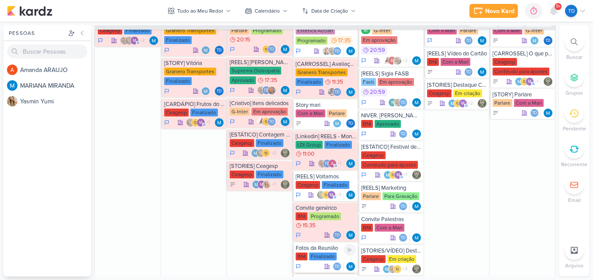
scroll to position [262, 0]
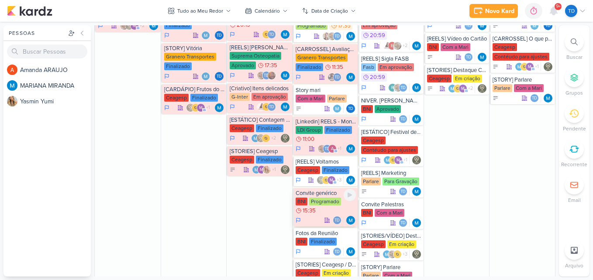
click at [325, 203] on div "Programado" at bounding box center [325, 202] width 32 height 8
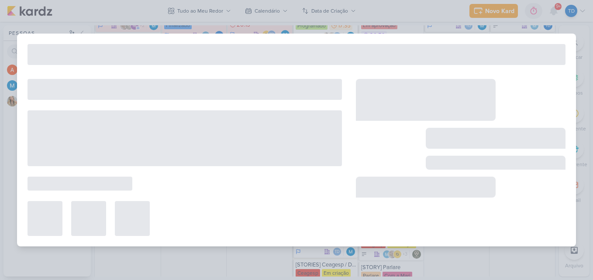
type input "Convite genérico"
type input "10 de setembro de 2025 às 15:35"
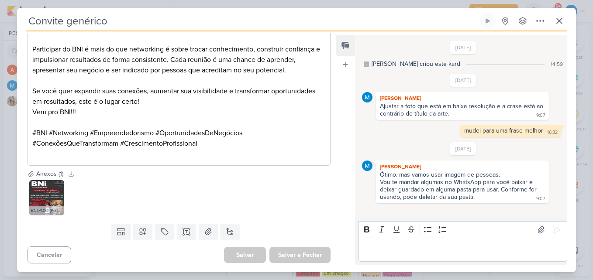
scroll to position [0, 0]
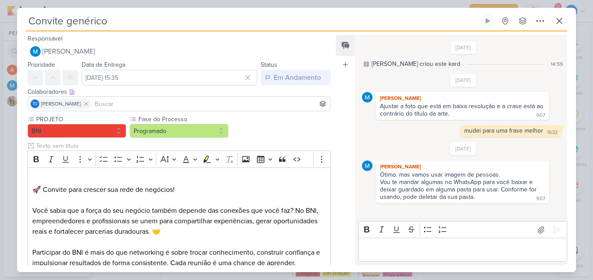
drag, startPoint x: 327, startPoint y: 205, endPoint x: 213, endPoint y: 124, distance: 139.7
click at [213, 124] on label "Fase do Processo" at bounding box center [183, 119] width 91 height 9
click at [210, 133] on button "Programado" at bounding box center [179, 131] width 99 height 14
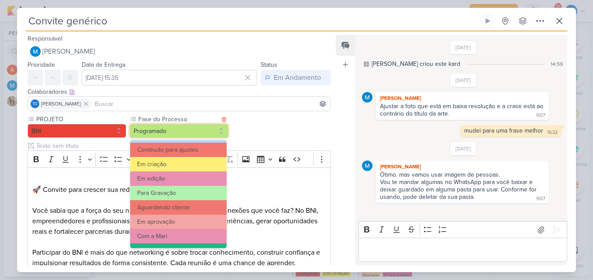
scroll to position [84, 0]
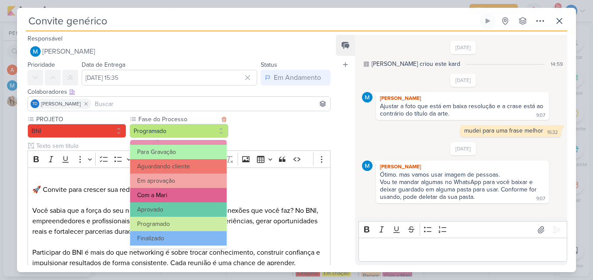
click at [179, 192] on button "Com a Mari" at bounding box center [178, 195] width 96 height 14
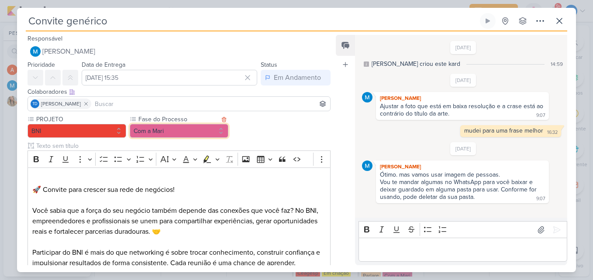
click at [203, 137] on button "Com a Mari" at bounding box center [179, 131] width 99 height 14
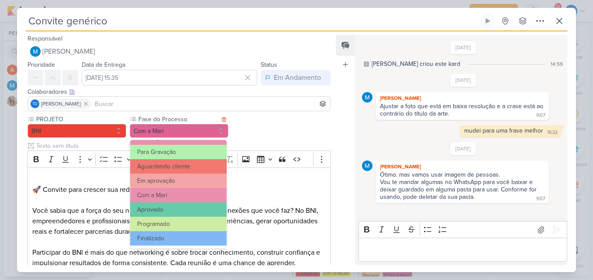
click at [173, 233] on button "Finalizado" at bounding box center [178, 238] width 96 height 14
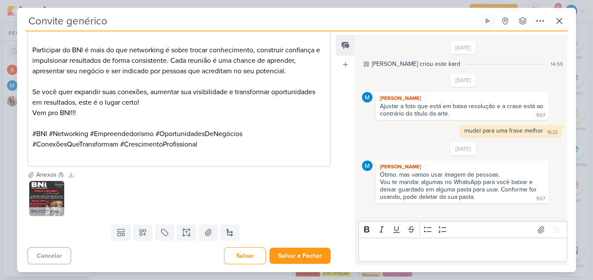
scroll to position [203, 0]
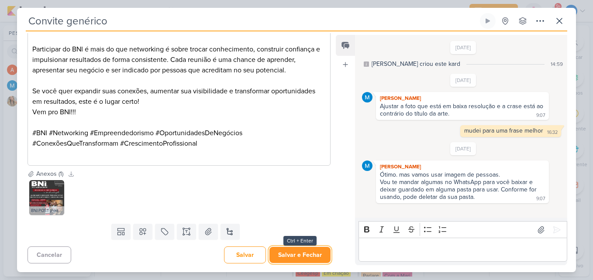
click at [281, 257] on button "Salvar e Fechar" at bounding box center [299, 255] width 61 height 16
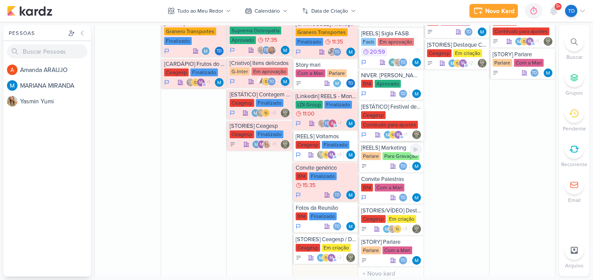
scroll to position [306, 0]
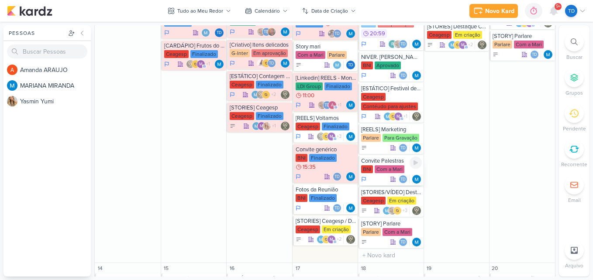
click at [392, 170] on div "Com a Mari" at bounding box center [390, 169] width 30 height 8
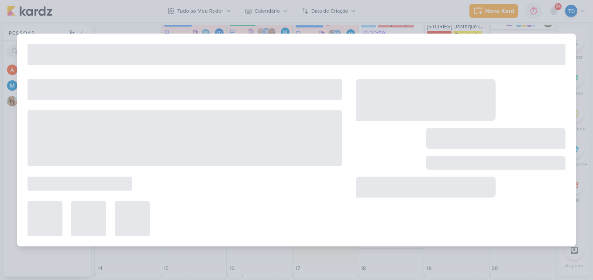
type input "Convite Palestras"
type input "11 de setembro de 2025 às 23:59"
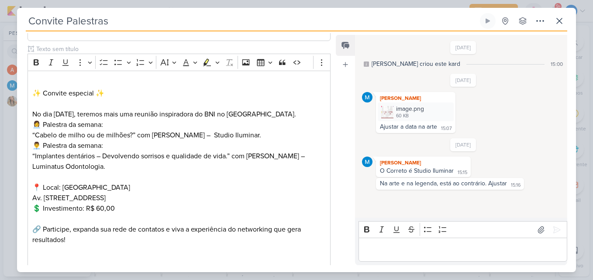
scroll to position [0, 0]
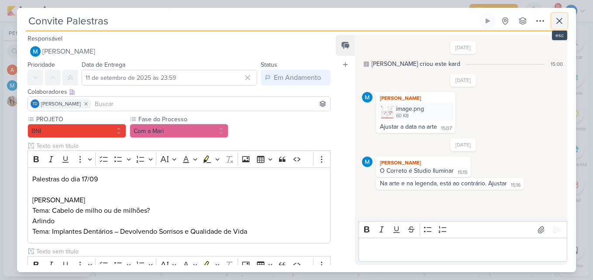
click at [558, 24] on icon at bounding box center [559, 21] width 10 height 10
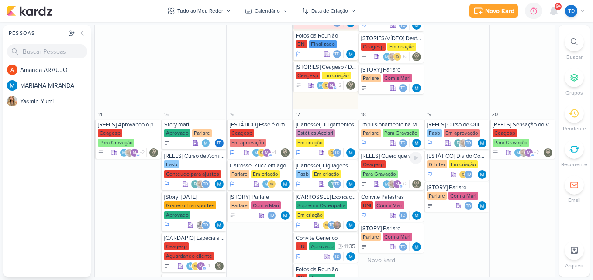
scroll to position [437, 0]
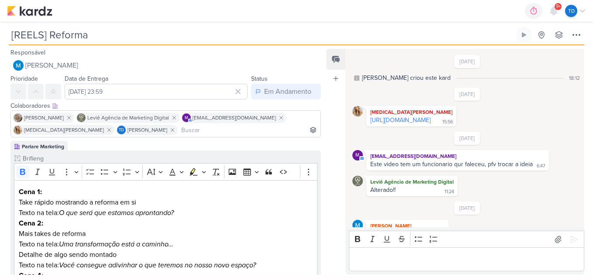
scroll to position [72, 0]
